Goal: Task Accomplishment & Management: Use online tool/utility

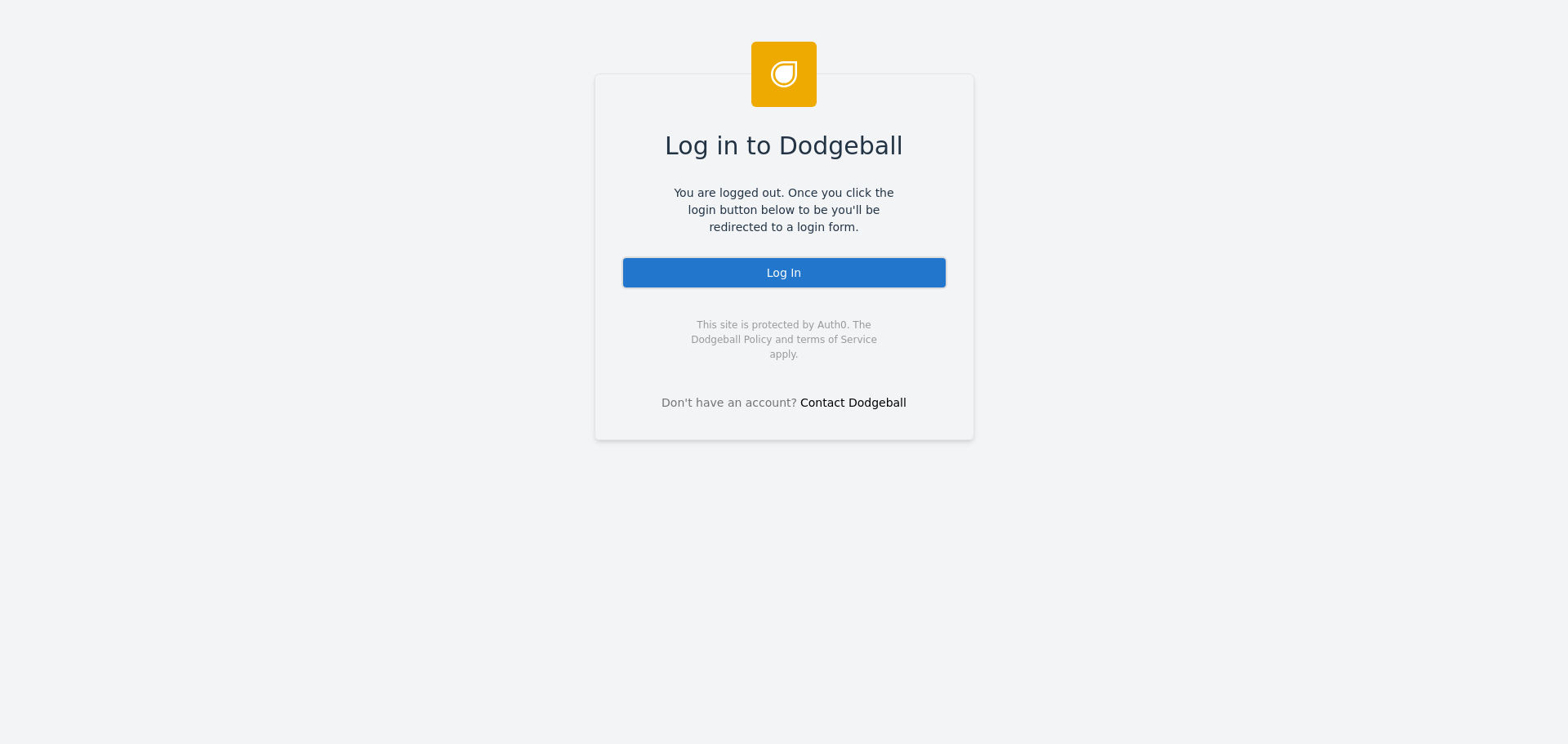
click at [745, 279] on div "Log In" at bounding box center [784, 272] width 325 height 32
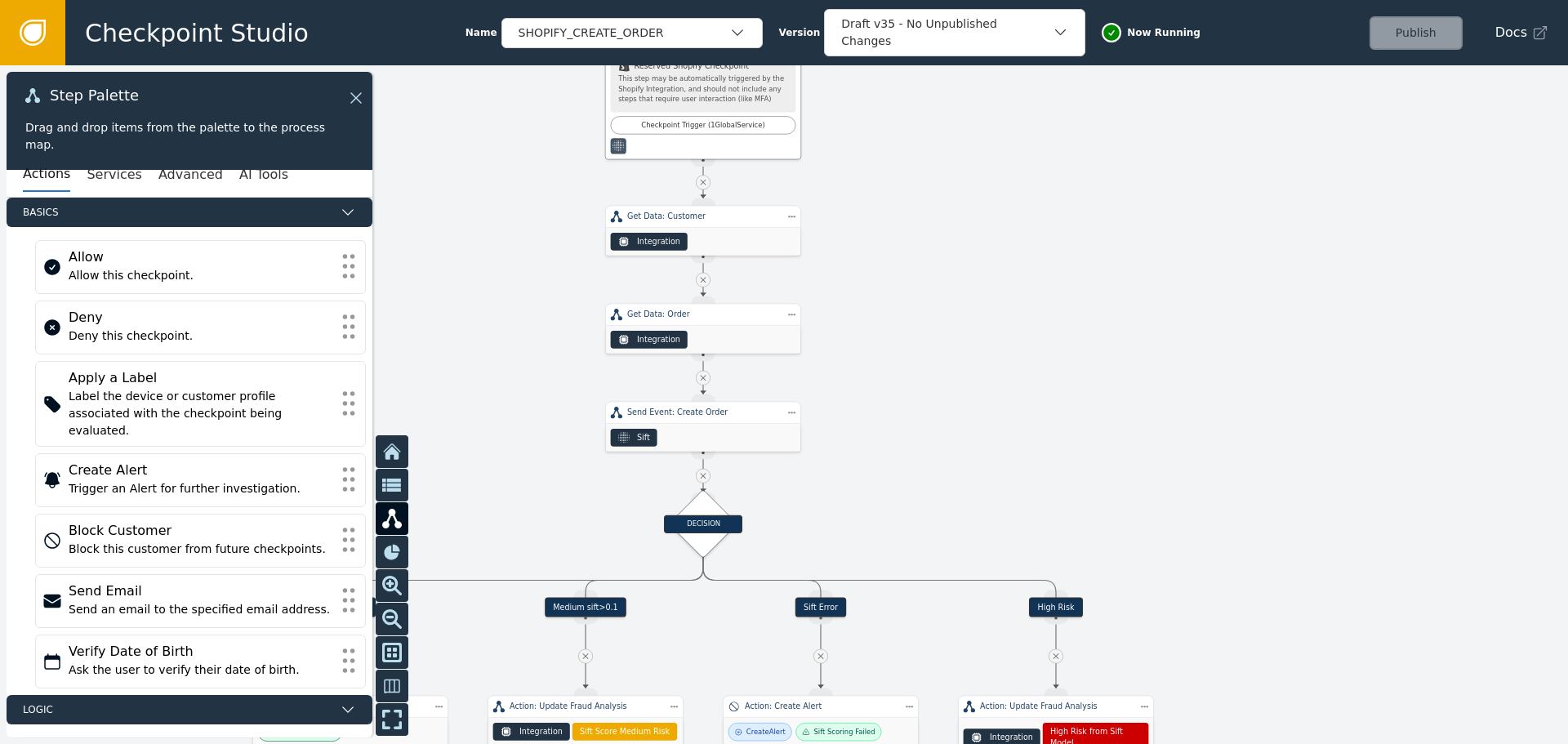
drag, startPoint x: 942, startPoint y: 549, endPoint x: 934, endPoint y: 344, distance: 205.2
click at [934, 344] on div at bounding box center [784, 405] width 1568 height 678
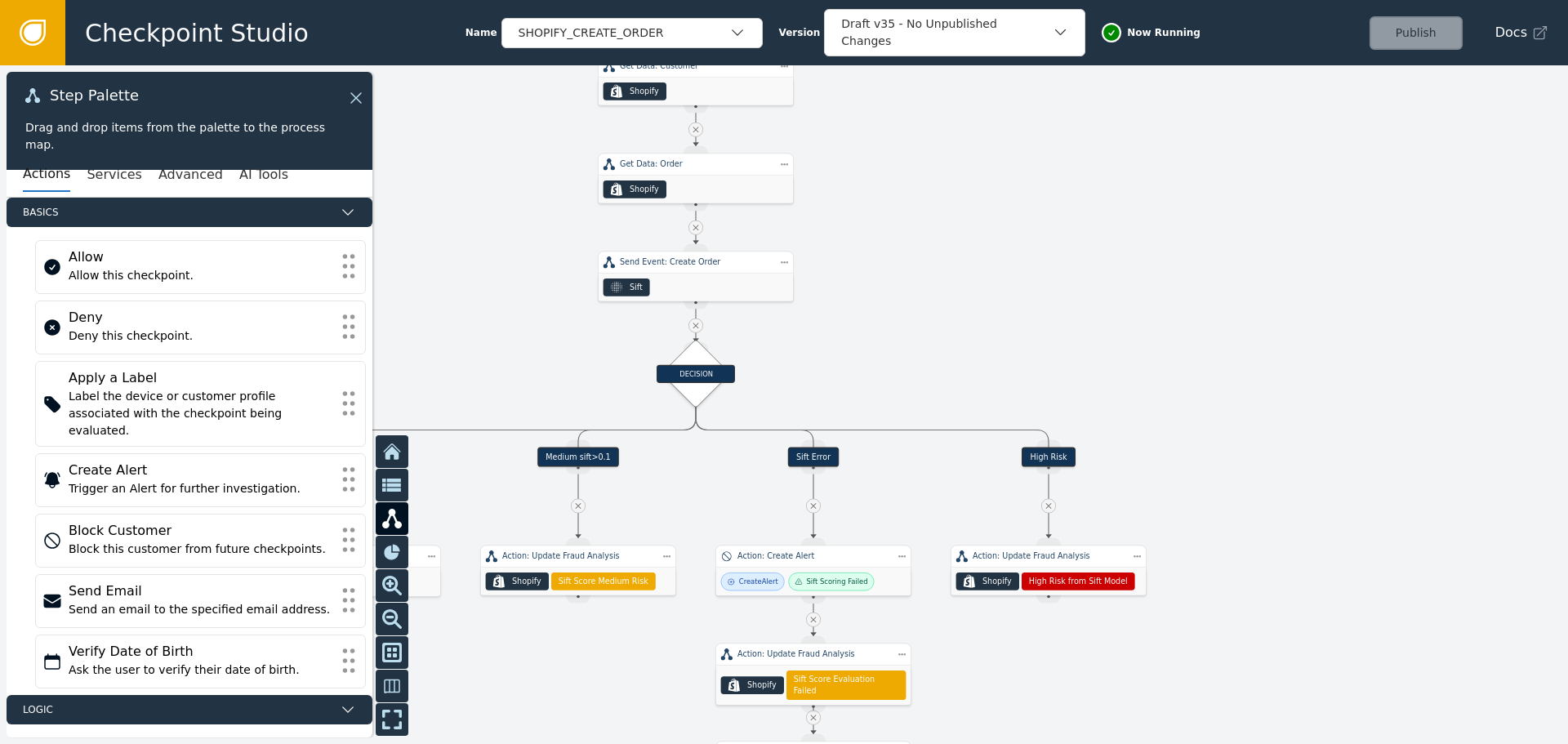
drag, startPoint x: 903, startPoint y: 427, endPoint x: 924, endPoint y: 250, distance: 178.2
click at [924, 250] on div at bounding box center [784, 405] width 1568 height 678
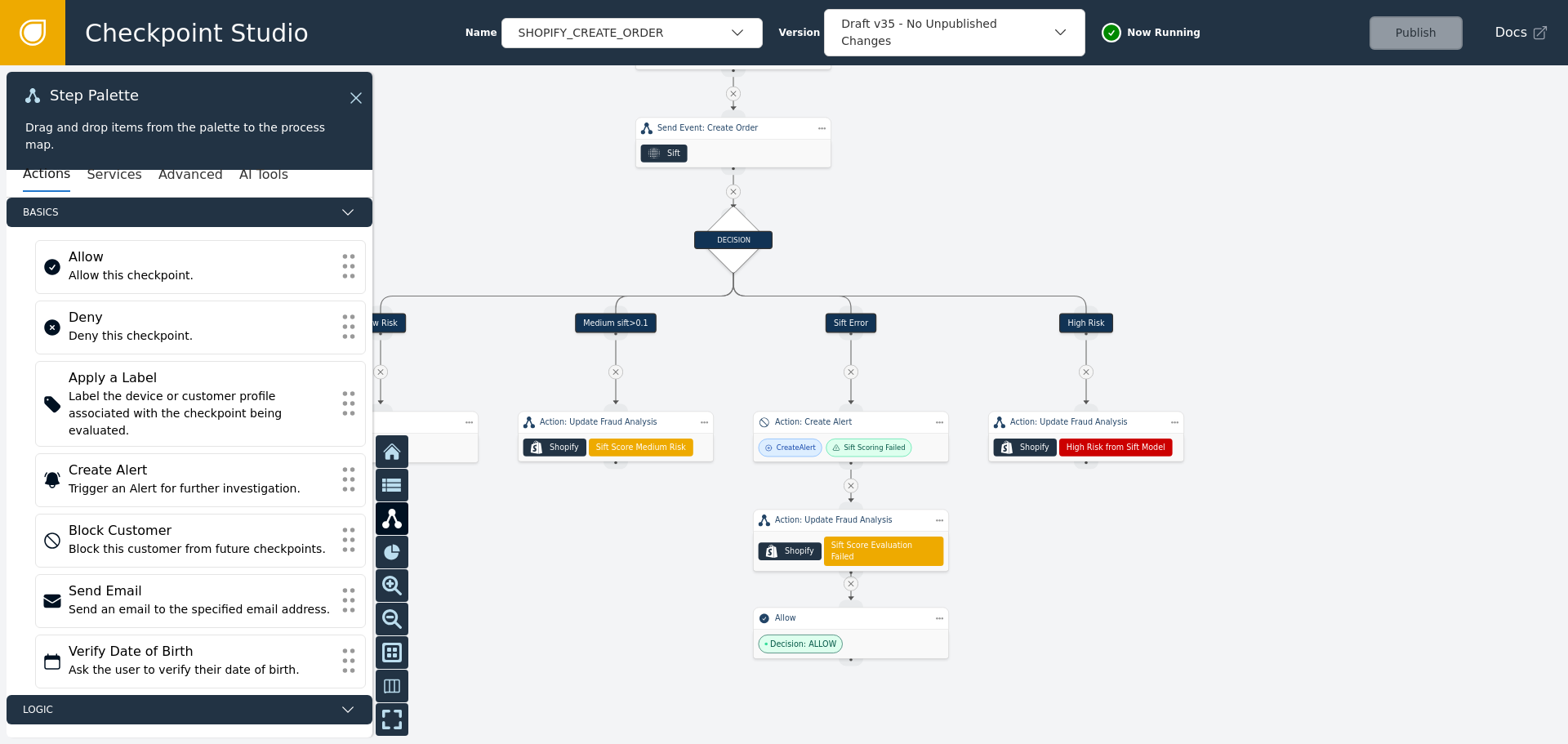
drag, startPoint x: 661, startPoint y: 372, endPoint x: 715, endPoint y: 361, distance: 55.1
click at [715, 361] on div at bounding box center [784, 405] width 1568 height 678
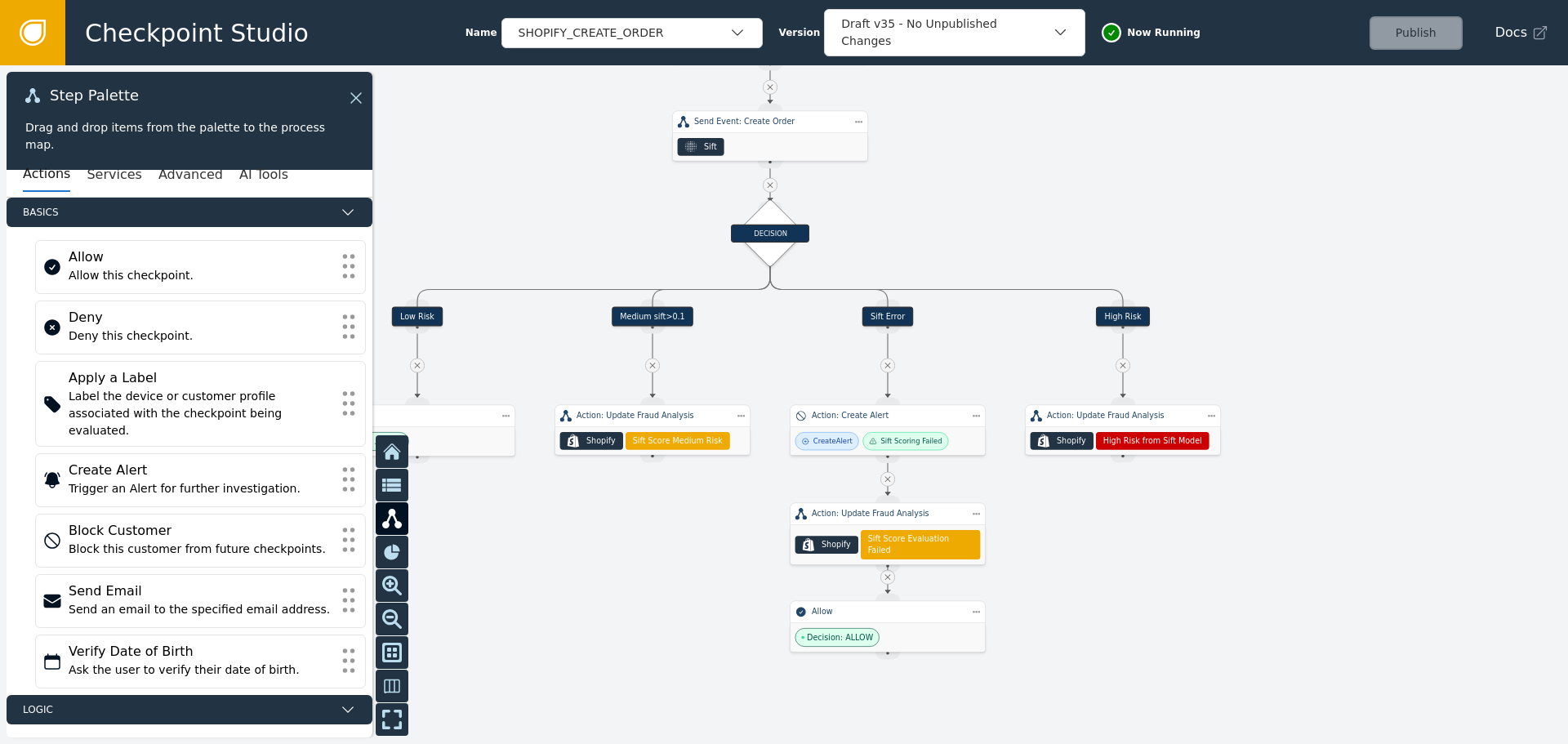
click at [661, 316] on div "Medium sift>0.1" at bounding box center [653, 316] width 81 height 19
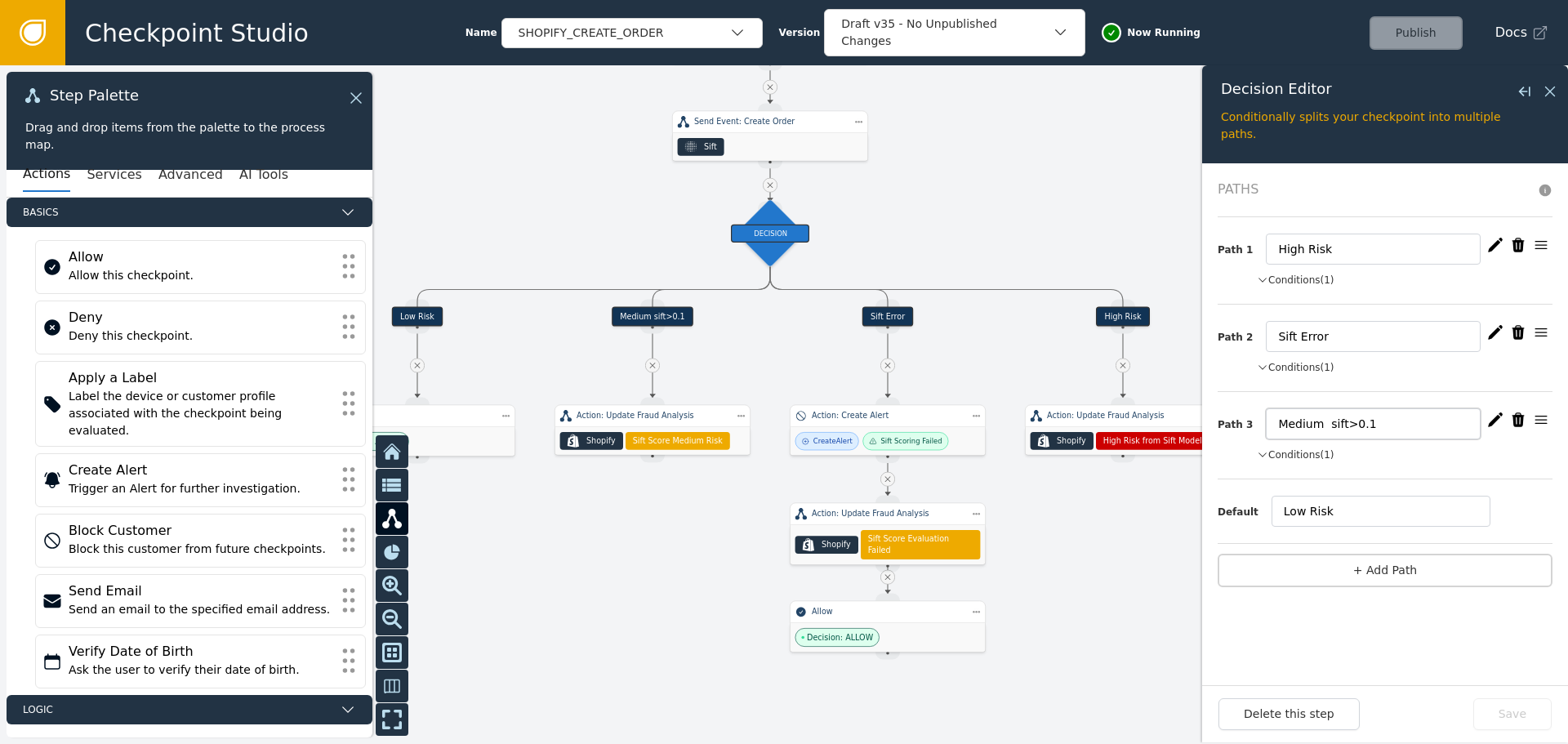
click at [1386, 428] on input "Medium sift>0.1" at bounding box center [1373, 424] width 214 height 31
type input "Medium sift>0.12"
click at [1525, 716] on button "Save" at bounding box center [1512, 714] width 79 height 31
click at [1496, 426] on icon "button" at bounding box center [1495, 420] width 17 height 17
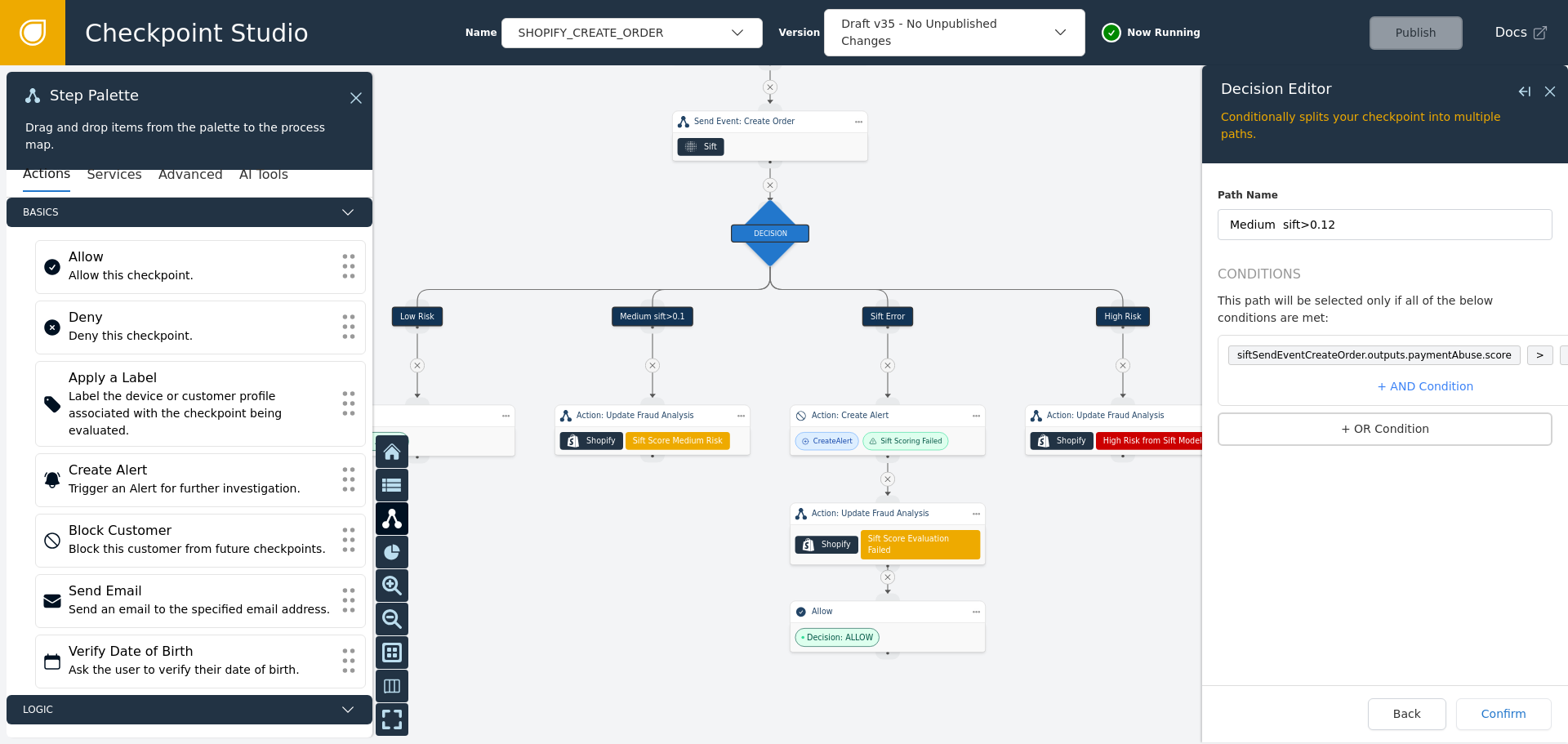
click at [1560, 346] on span "0.10" at bounding box center [1579, 355] width 40 height 19
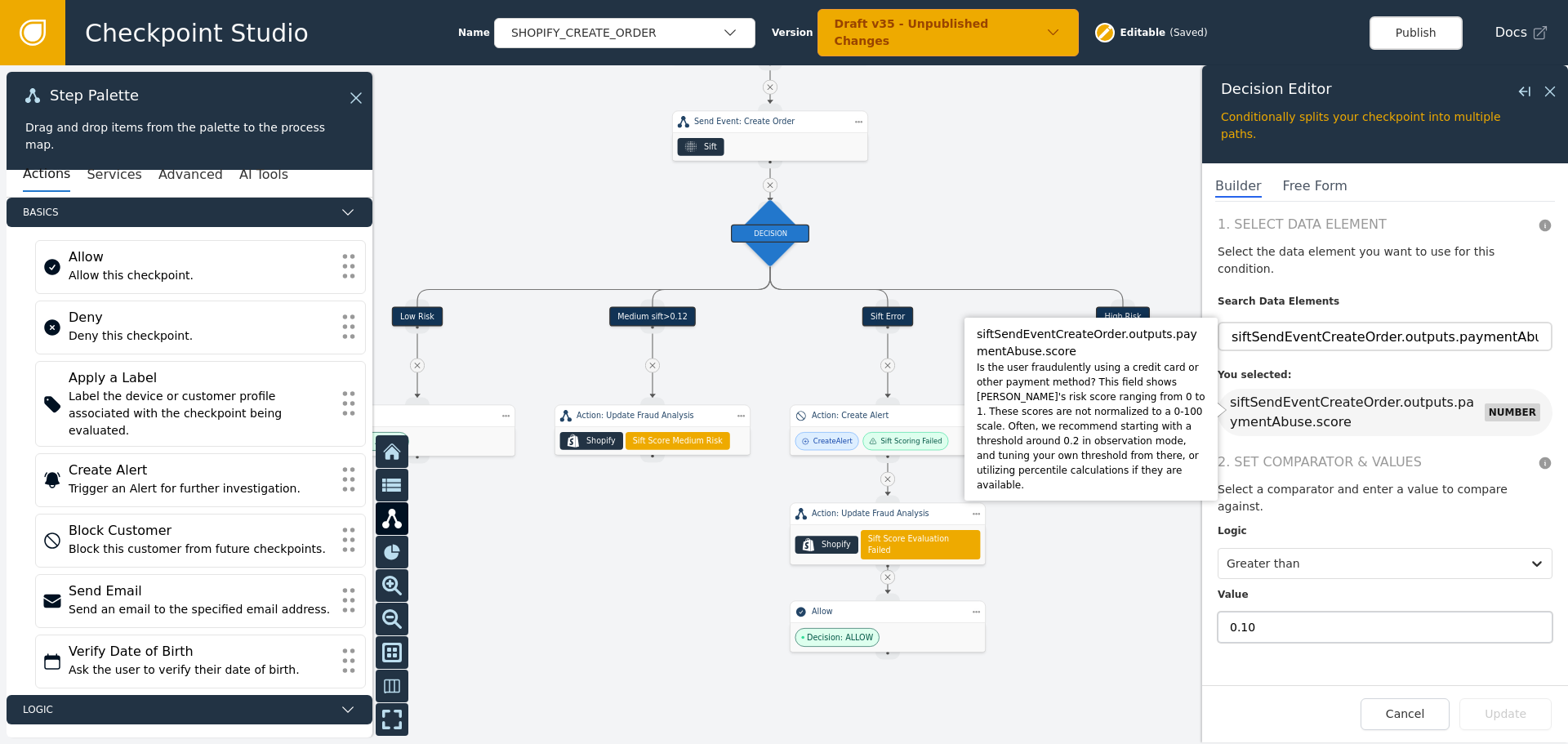
click at [1280, 612] on input "0.10" at bounding box center [1385, 628] width 335 height 31
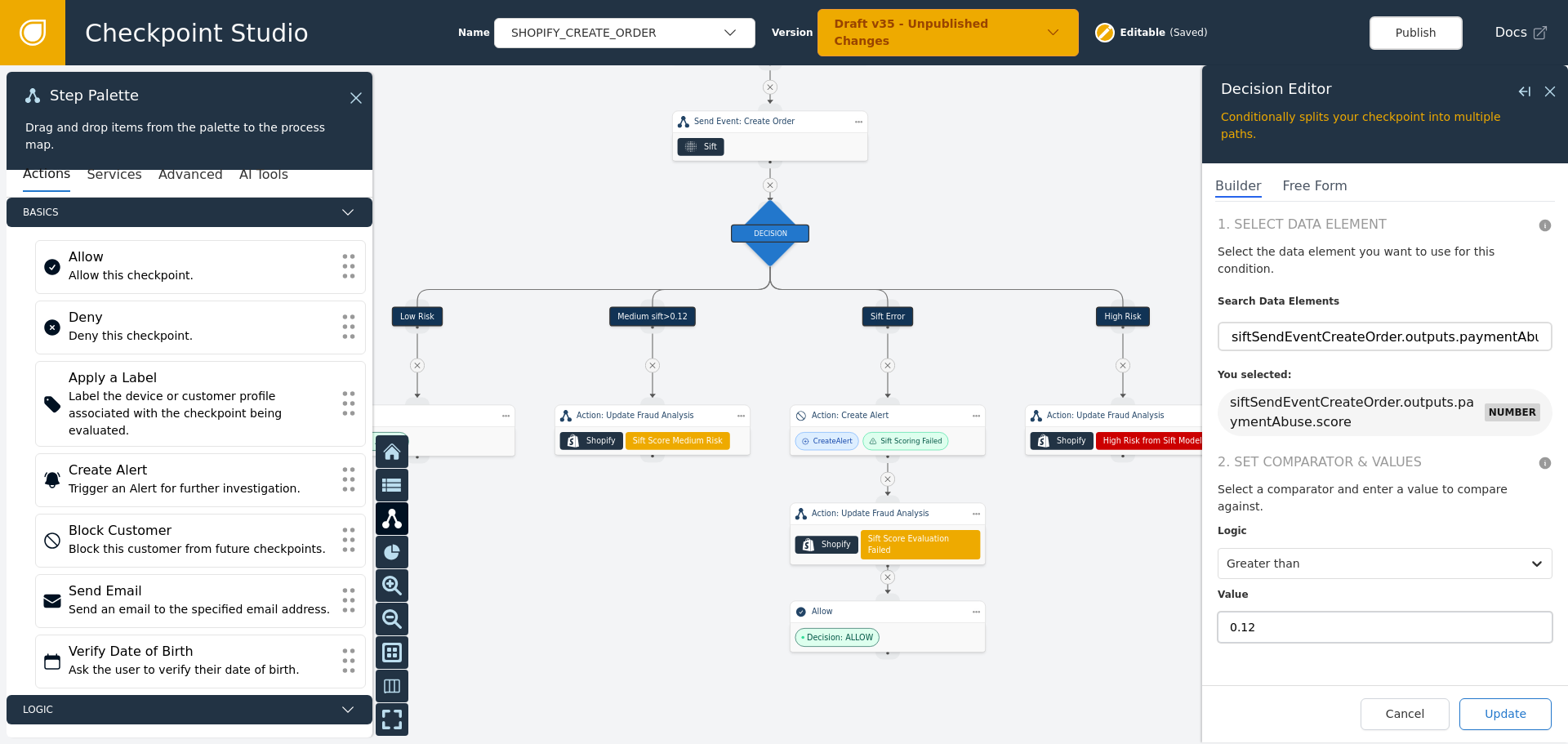
type input "0.12"
click at [1521, 714] on button "Update" at bounding box center [1505, 714] width 92 height 31
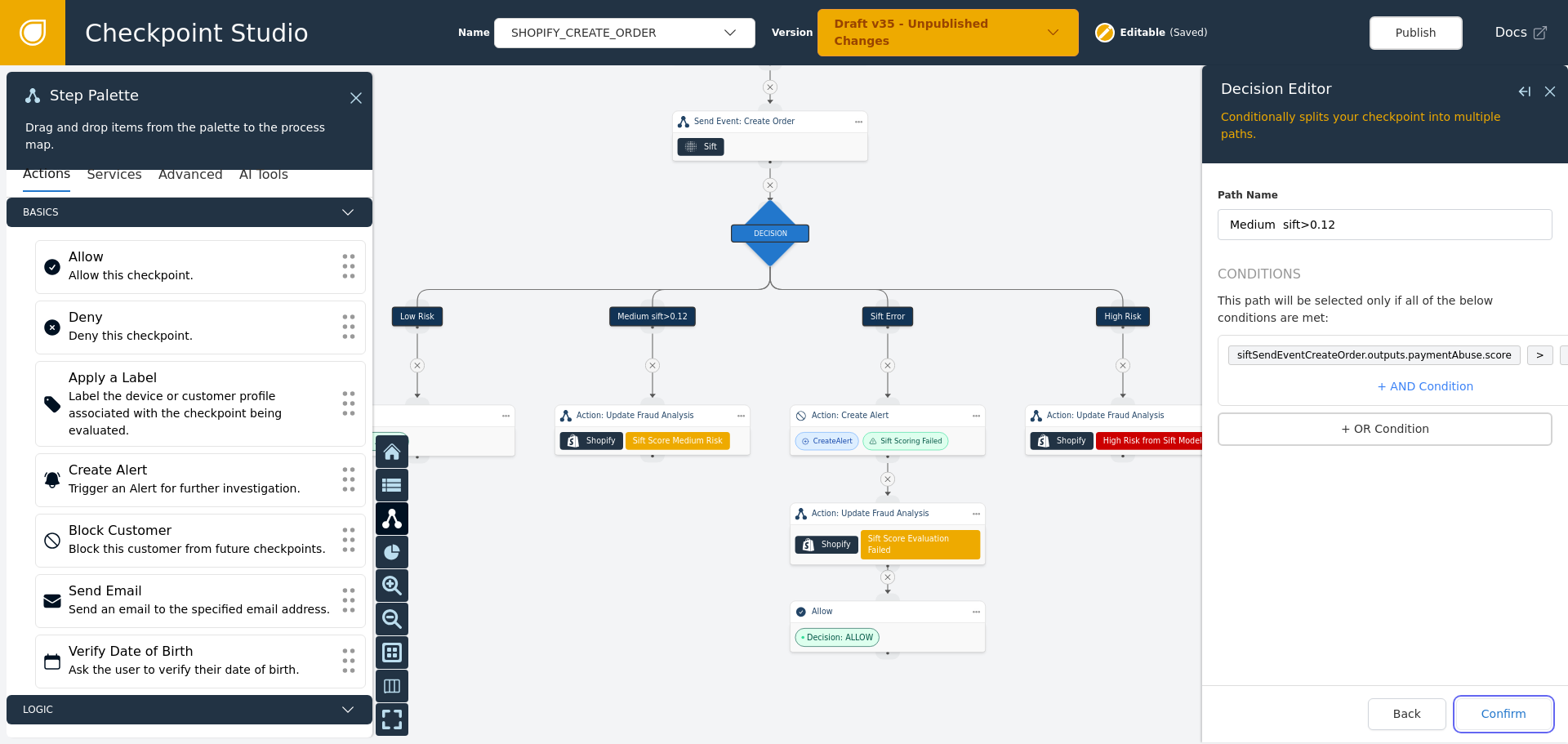
click at [1521, 714] on button "Confirm" at bounding box center [1503, 714] width 95 height 31
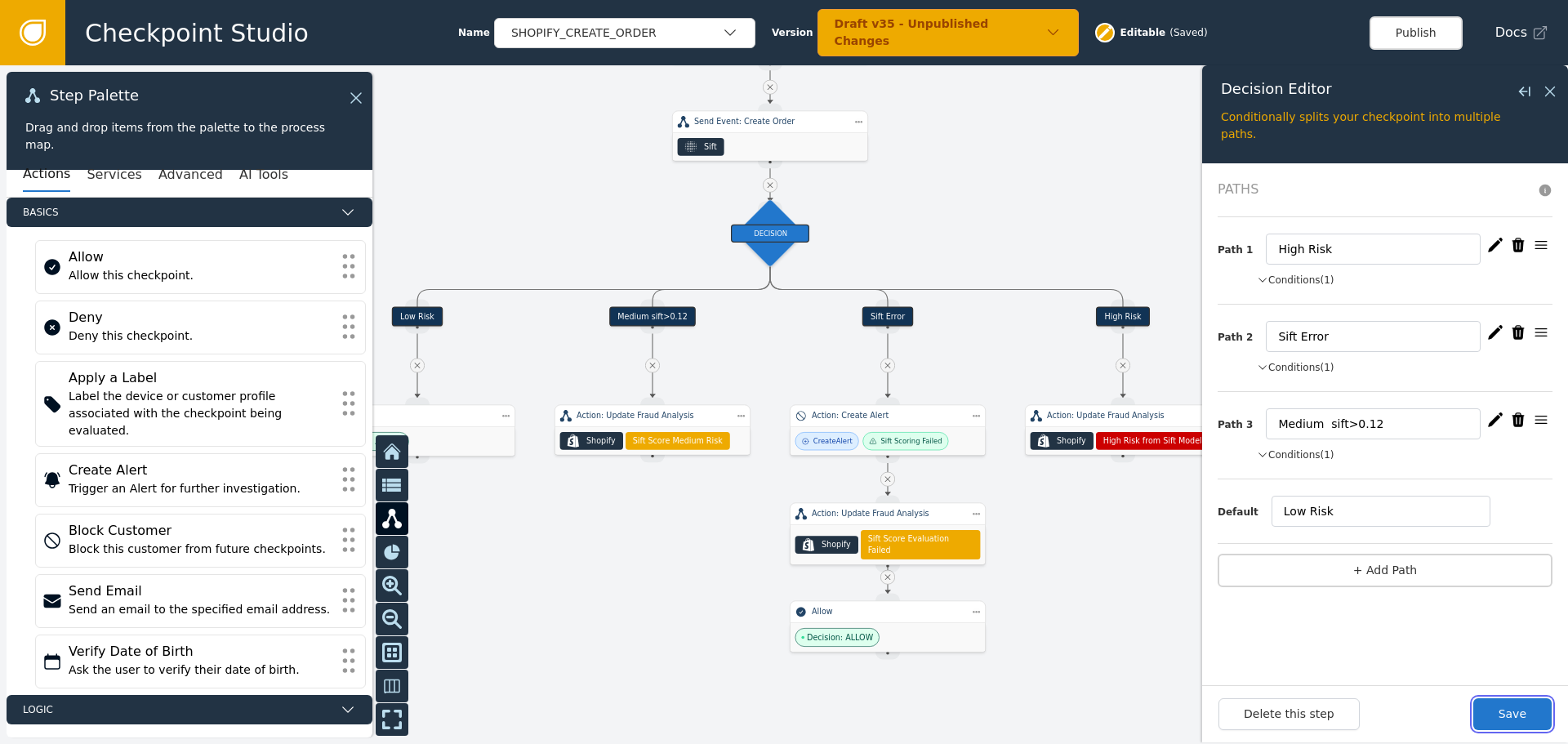
click at [1521, 714] on button "Save" at bounding box center [1512, 714] width 79 height 31
click at [1427, 38] on button "Publish" at bounding box center [1415, 33] width 93 height 33
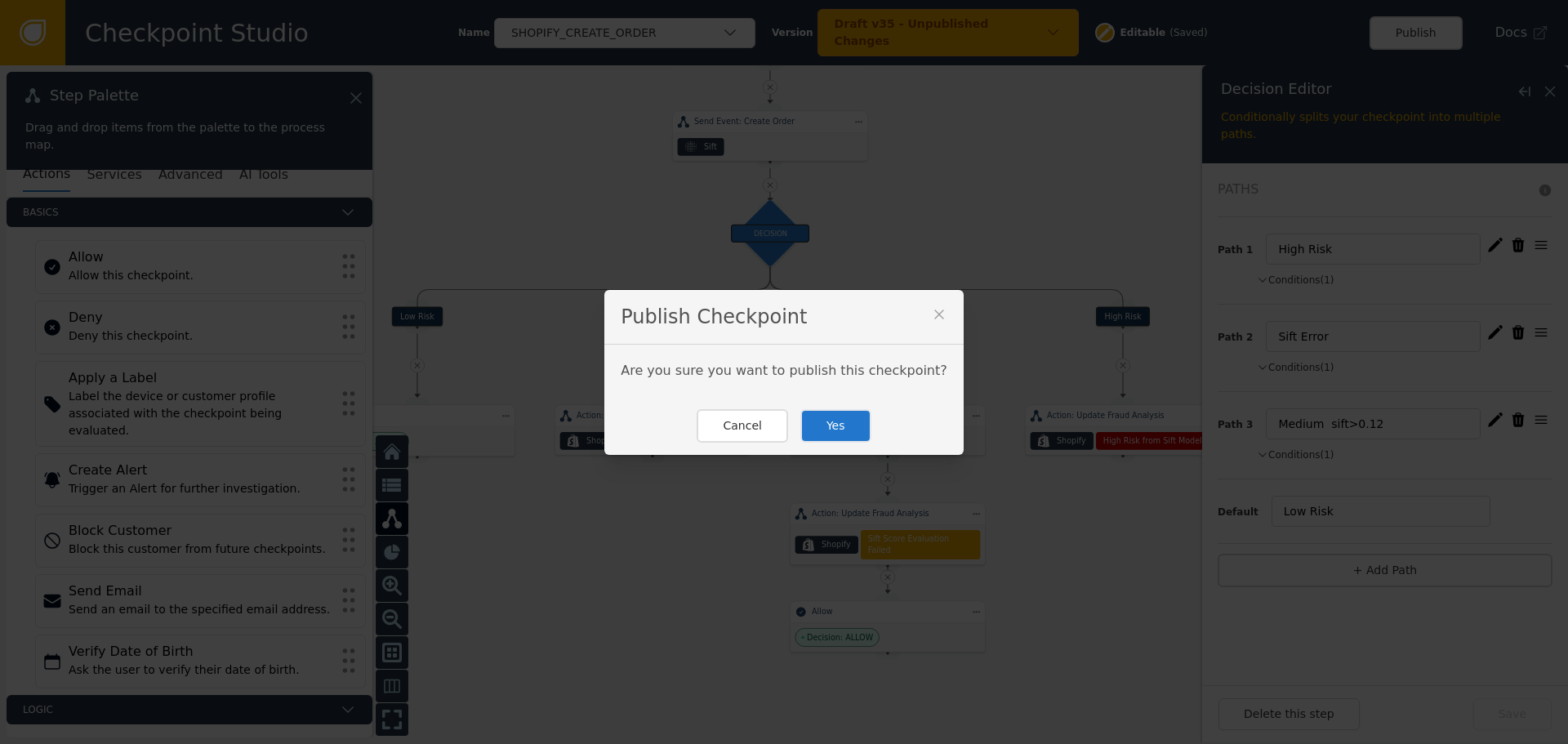
click at [828, 433] on button "Yes" at bounding box center [836, 425] width 71 height 33
